Goal: Transaction & Acquisition: Download file/media

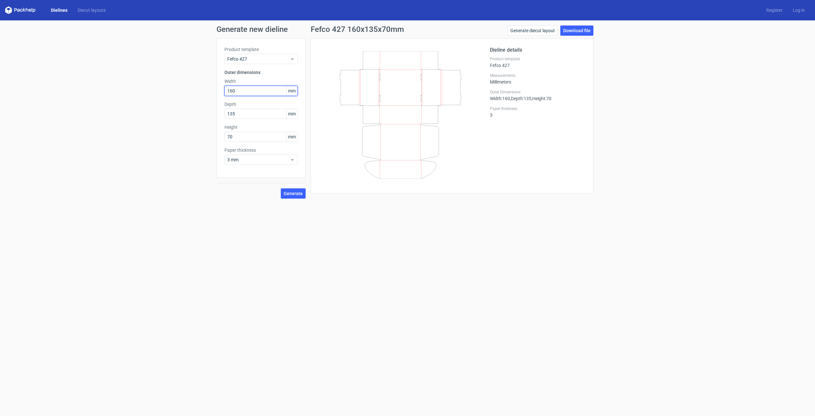
drag, startPoint x: 261, startPoint y: 88, endPoint x: 151, endPoint y: 72, distance: 111.4
click at [151, 72] on div "Generate new dieline Product template Fefco 427 Outer dimensions Width 160 mm D…" at bounding box center [407, 111] width 815 height 183
type input "210"
type input "50"
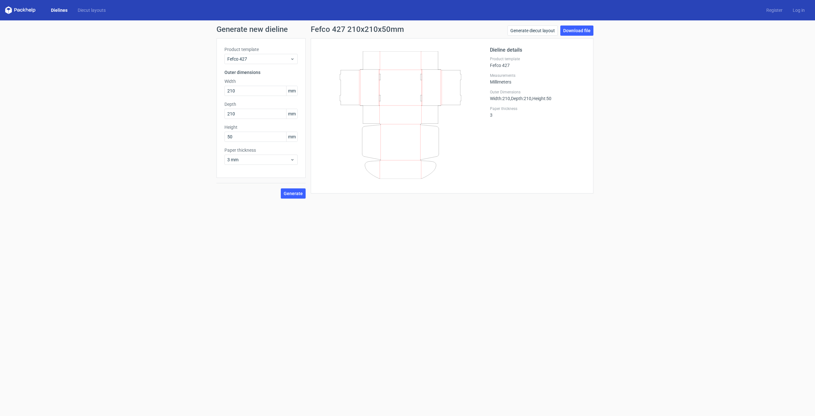
click at [273, 153] on div "Paper thickness 3 mm" at bounding box center [261, 156] width 73 height 18
click at [276, 151] on label "Paper thickness" at bounding box center [261, 150] width 73 height 6
click at [277, 154] on div "3 mm" at bounding box center [261, 159] width 73 height 10
click at [269, 206] on div "1.5 mm" at bounding box center [261, 204] width 68 height 10
click at [294, 193] on span "Generate" at bounding box center [293, 193] width 19 height 4
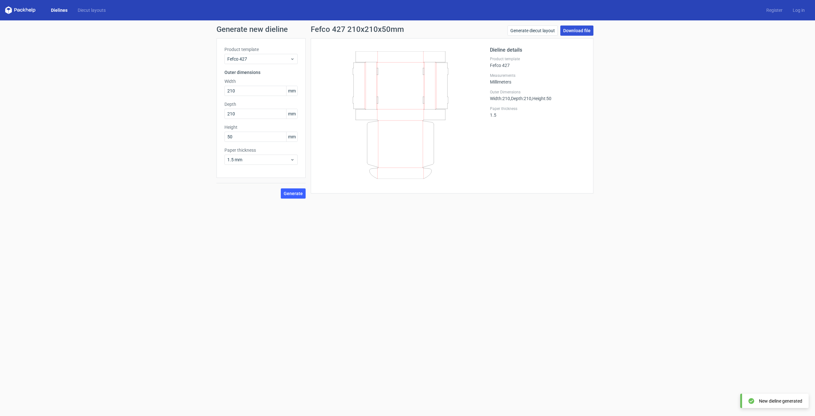
click at [586, 34] on link "Download file" at bounding box center [577, 30] width 33 height 10
